Goal: Find specific page/section: Find specific page/section

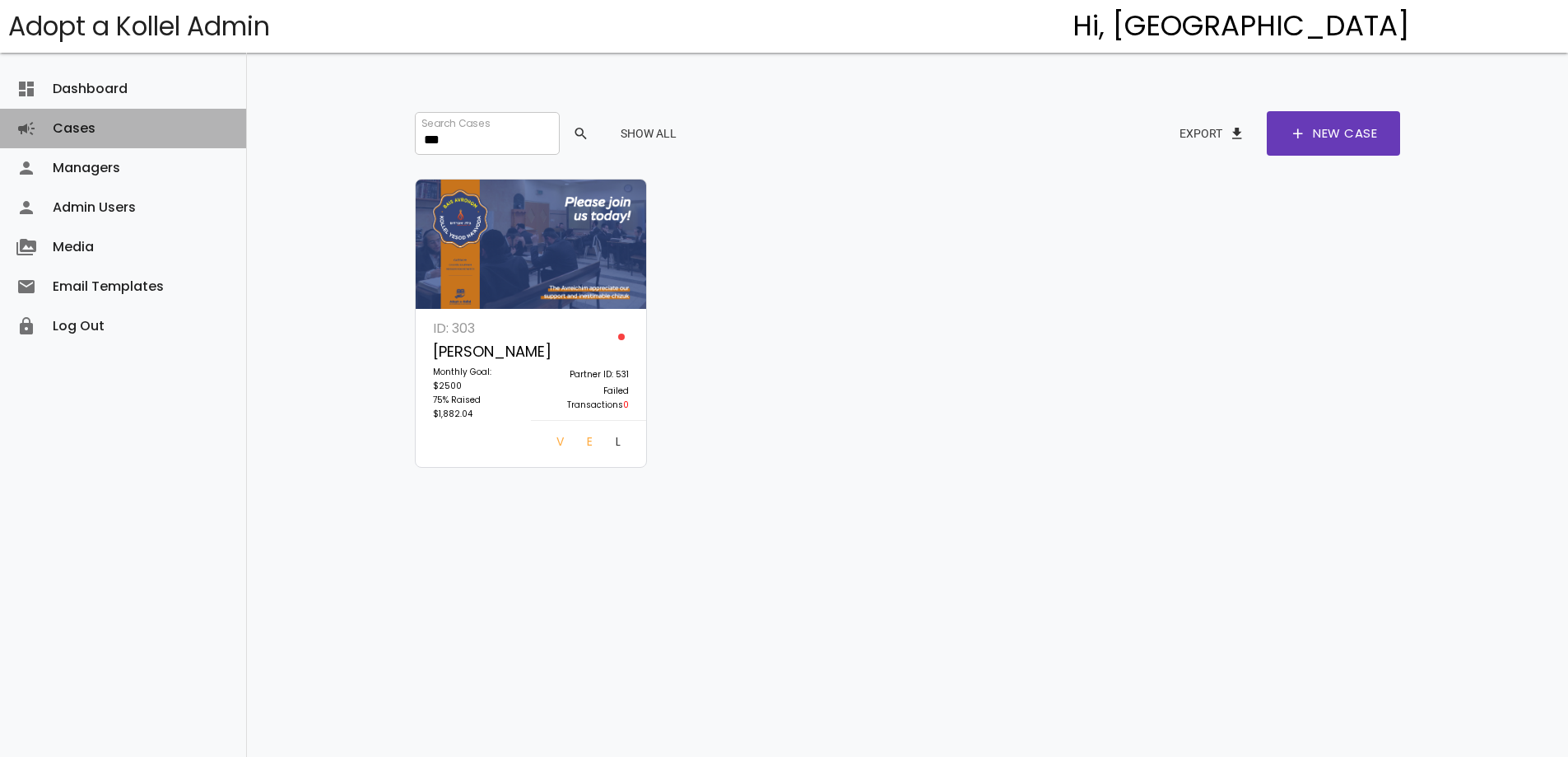
click at [90, 129] on link "Cases campaign" at bounding box center [122, 128] width 246 height 39
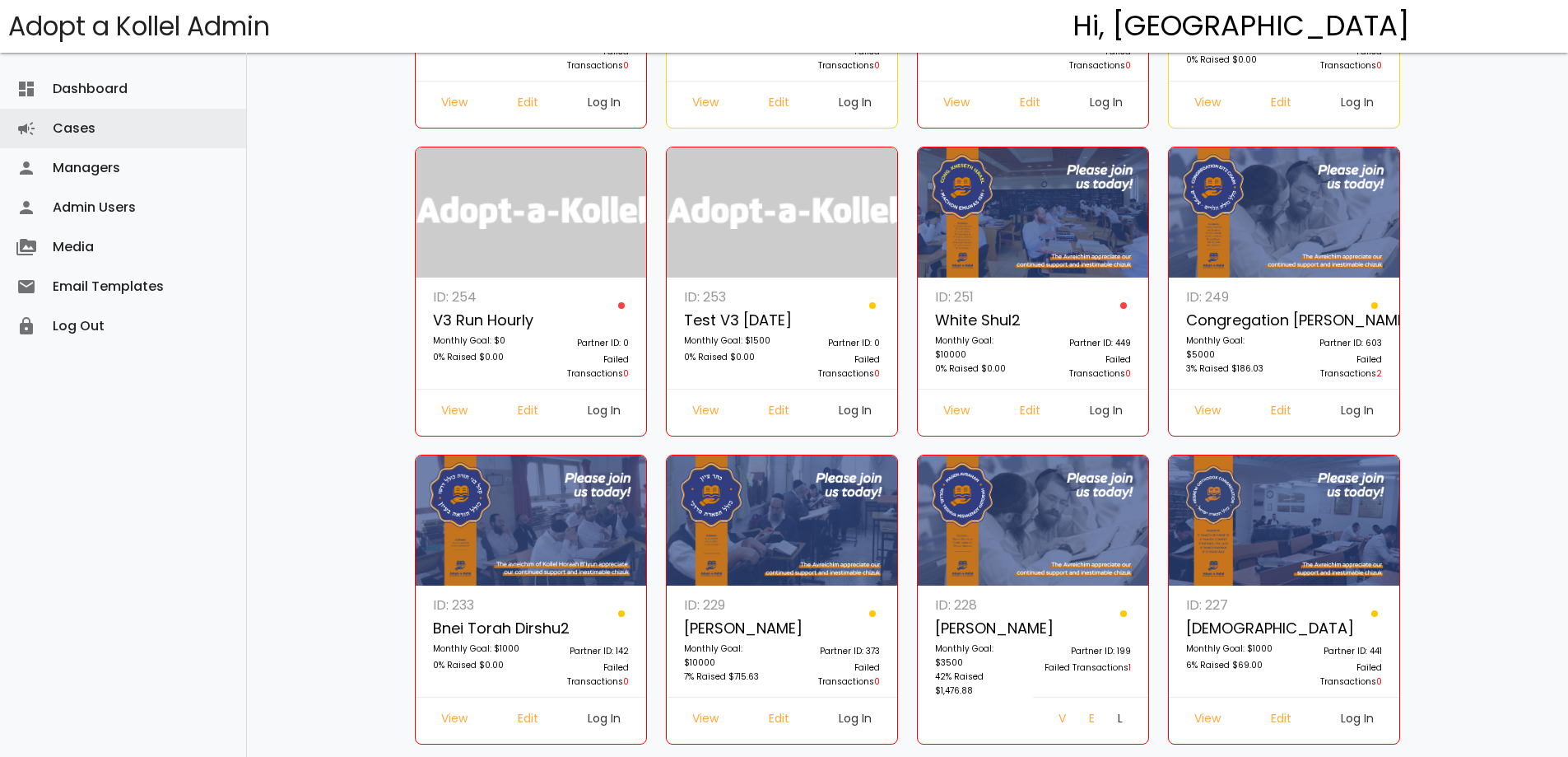
scroll to position [659, 0]
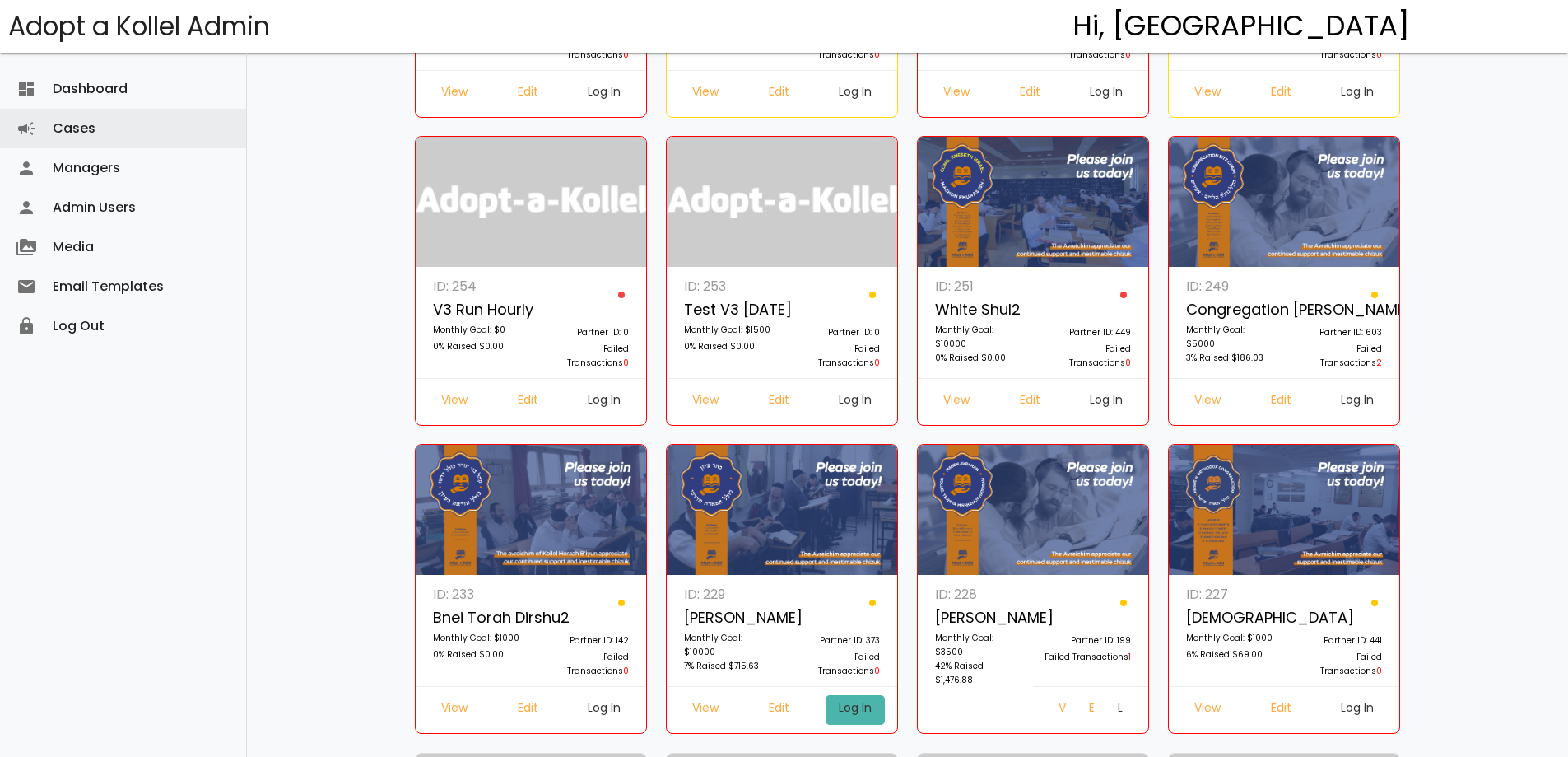
click at [844, 707] on link "Log In" at bounding box center [856, 710] width 60 height 30
